Goal: Task Accomplishment & Management: Manage account settings

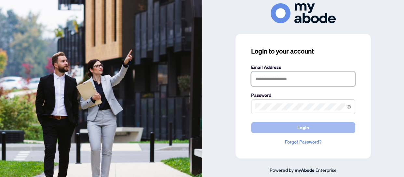
type input "**********"
click at [271, 129] on button "Login" at bounding box center [303, 127] width 104 height 11
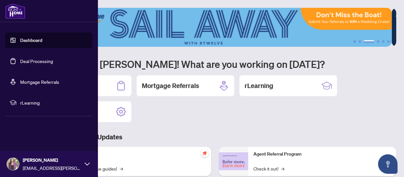
click at [30, 38] on link "Dashboard" at bounding box center [31, 40] width 22 height 6
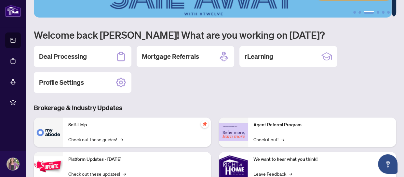
scroll to position [89, 0]
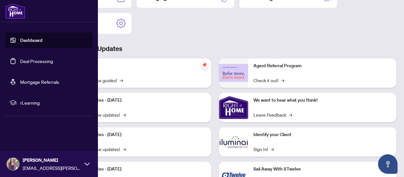
click at [22, 59] on link "Deal Processing" at bounding box center [36, 61] width 33 height 6
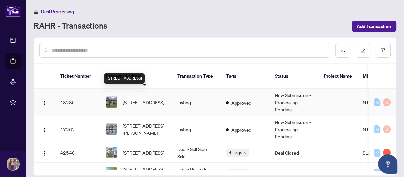
click at [144, 99] on span "[STREET_ADDRESS]" at bounding box center [144, 102] width 42 height 7
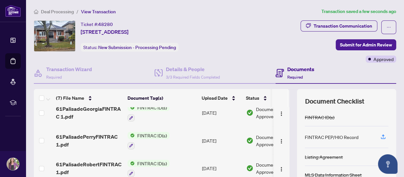
click at [274, 25] on div "Transaction Communication Submit for Admin Review Approved" at bounding box center [319, 42] width 156 height 42
click at [349, 45] on span "Submit for Admin Review" at bounding box center [366, 45] width 52 height 10
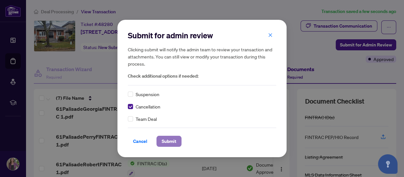
click at [169, 143] on span "Submit" at bounding box center [169, 141] width 15 height 10
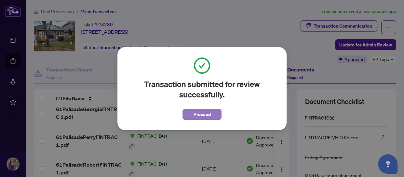
click at [196, 115] on span "Proceed" at bounding box center [202, 114] width 17 height 10
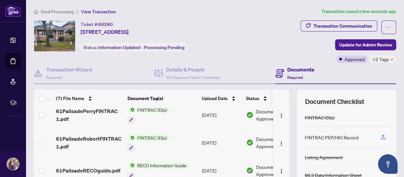
scroll to position [78, 0]
